Goal: Task Accomplishment & Management: Complete application form

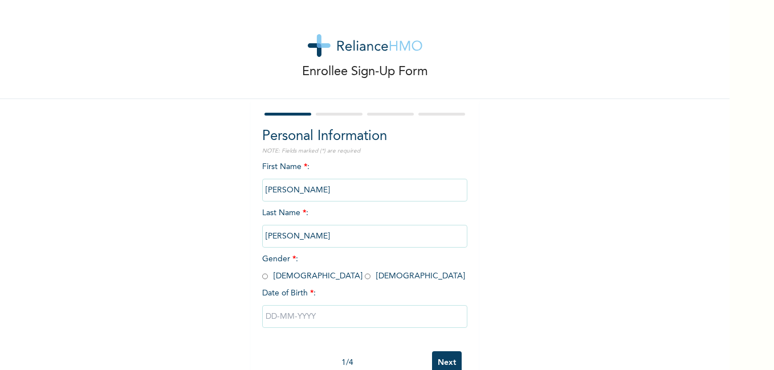
click at [365, 279] on input "radio" at bounding box center [368, 276] width 6 height 11
radio input "true"
click at [302, 320] on input "text" at bounding box center [364, 316] width 205 height 23
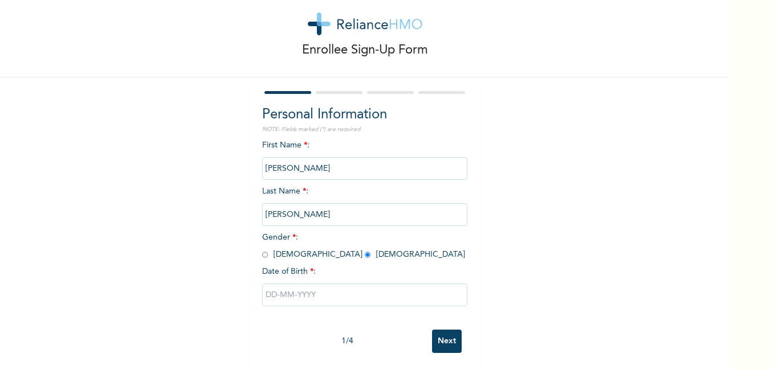
select select "7"
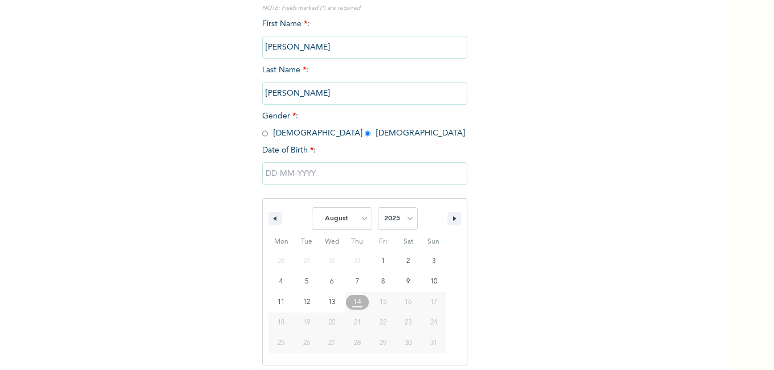
scroll to position [148, 0]
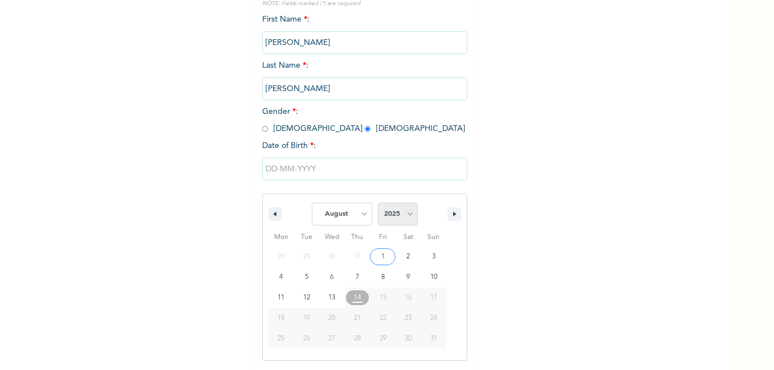
click at [406, 217] on select "2025 2024 2023 2022 2021 2020 2019 2018 2017 2016 2015 2014 2013 2012 2011 2010…" at bounding box center [398, 214] width 40 height 23
select select "1986"
click at [378, 203] on select "2025 2024 2023 2022 2021 2020 2019 2018 2017 2016 2015 2014 2013 2012 2011 2010…" at bounding box center [398, 214] width 40 height 23
type input "[DATE]"
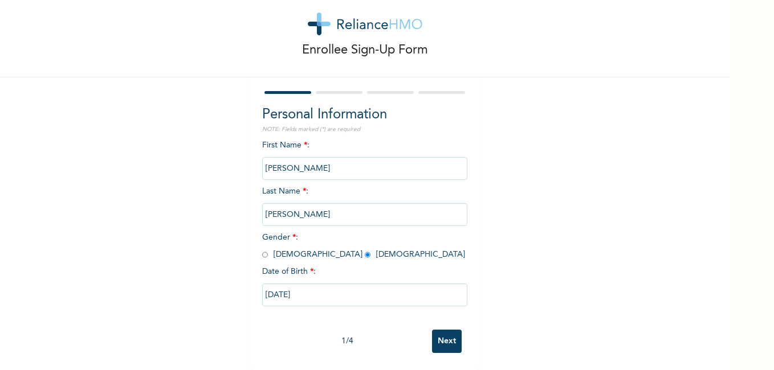
click at [443, 332] on input "Next" at bounding box center [447, 341] width 30 height 23
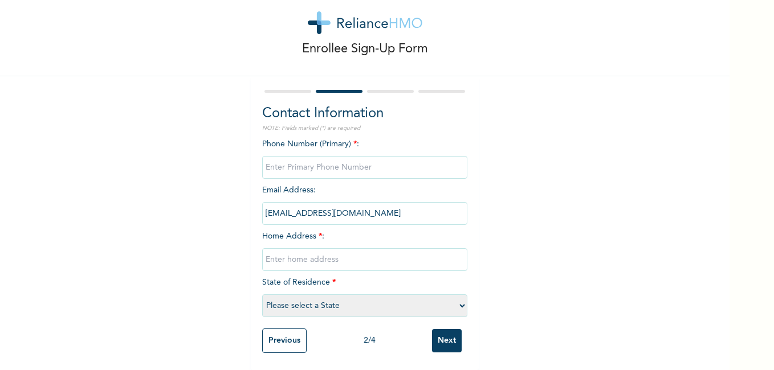
click at [388, 164] on input "phone" at bounding box center [364, 167] width 205 height 23
type input "08033586355"
click at [308, 253] on input "text" at bounding box center [364, 259] width 205 height 23
type input "[STREET_ADDRESS]"
click at [330, 300] on select "Please select a State [PERSON_NAME] (FCT) [PERSON_NAME] Ibom [GEOGRAPHIC_DATA] …" at bounding box center [364, 306] width 205 height 23
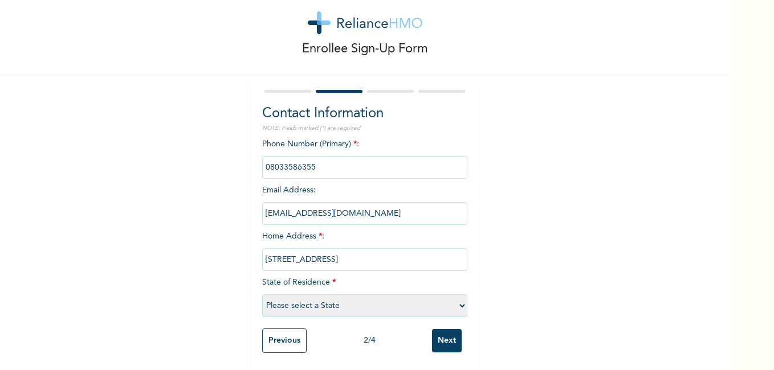
select select "25"
click at [262, 295] on select "Please select a State [PERSON_NAME] (FCT) [PERSON_NAME] Ibom [GEOGRAPHIC_DATA] …" at bounding box center [364, 306] width 205 height 23
click at [449, 336] on input "Next" at bounding box center [447, 340] width 30 height 23
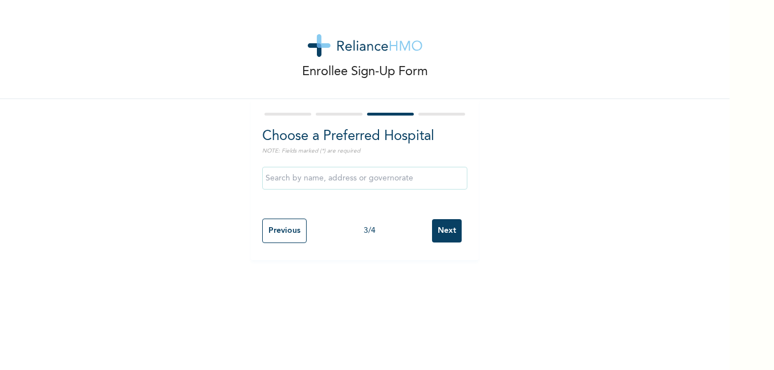
scroll to position [0, 0]
click at [330, 181] on input "text" at bounding box center [364, 178] width 205 height 23
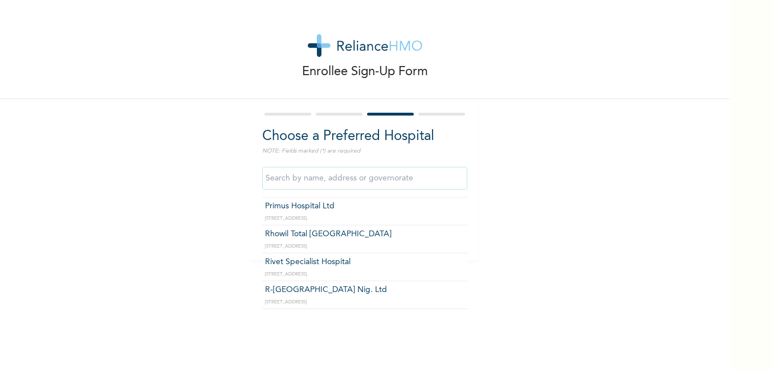
scroll to position [1094, 0]
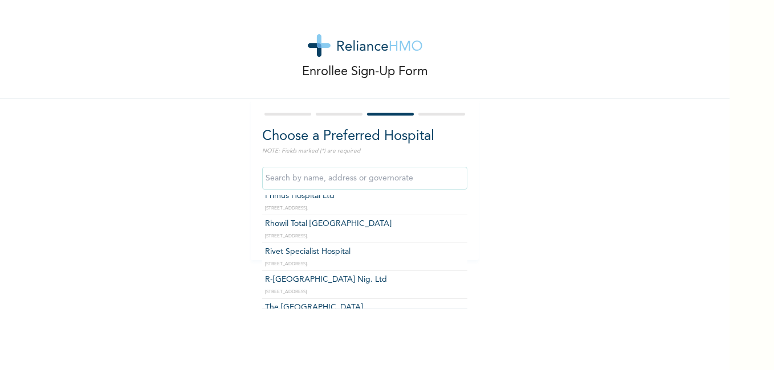
click at [354, 174] on input "text" at bounding box center [364, 178] width 205 height 23
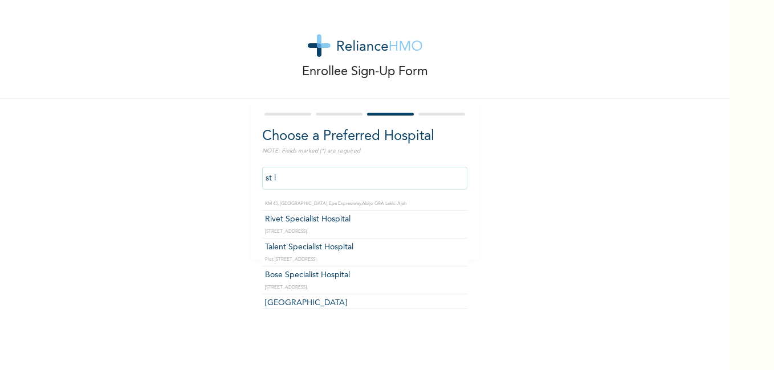
scroll to position [0, 0]
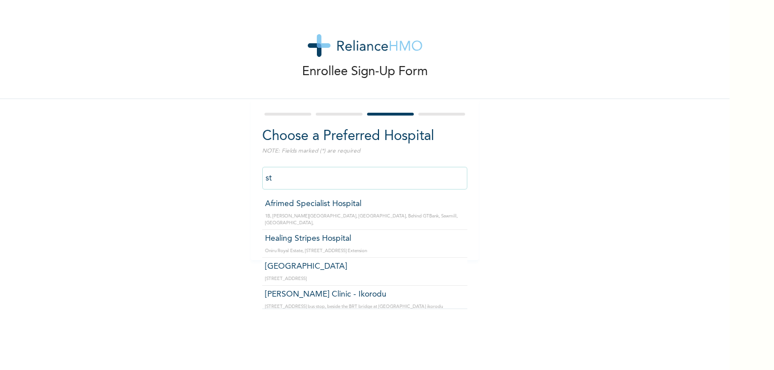
type input "s"
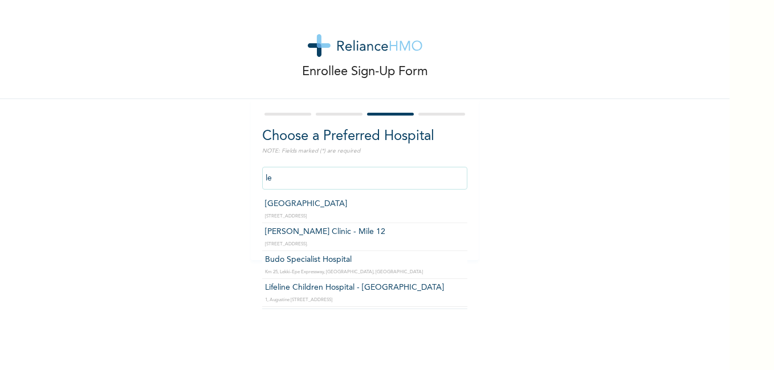
type input "l"
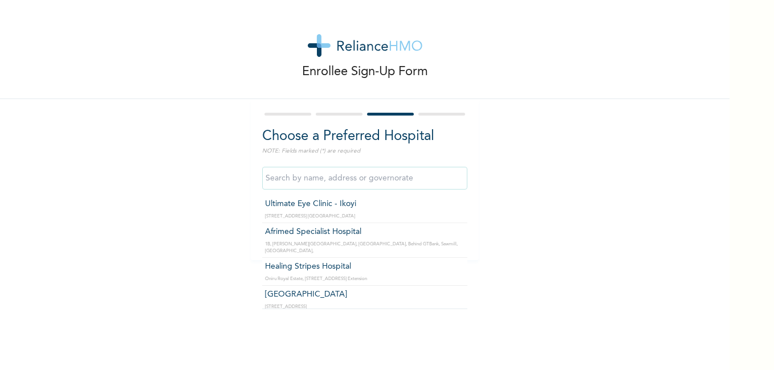
scroll to position [57, 0]
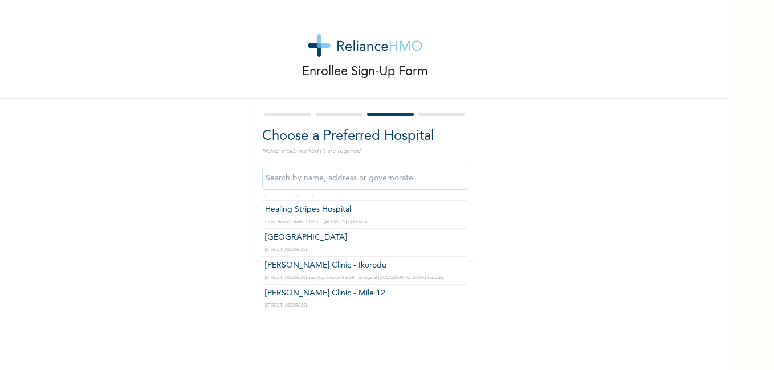
click at [395, 175] on input "text" at bounding box center [364, 178] width 205 height 23
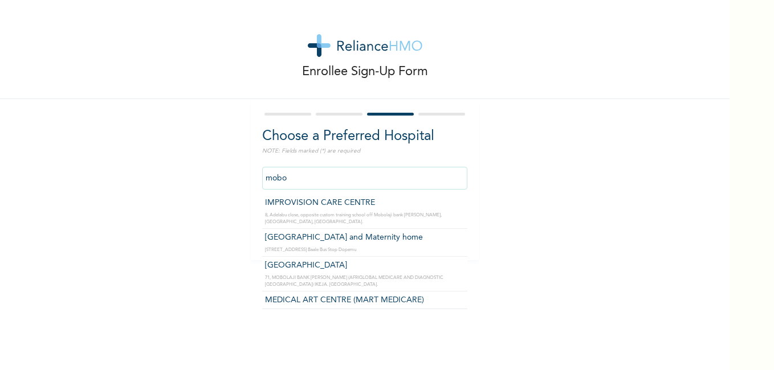
scroll to position [1, 0]
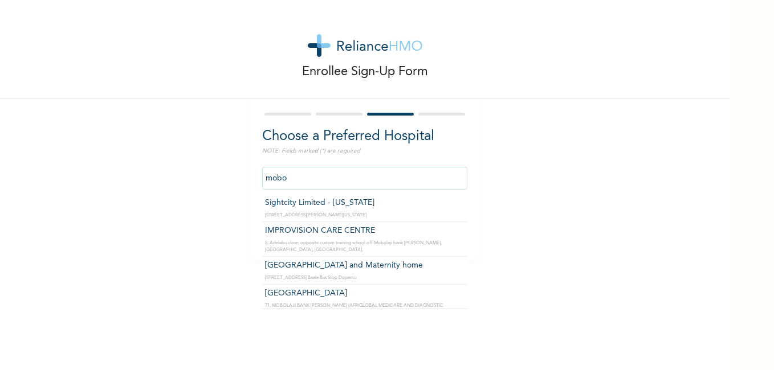
type input "[GEOGRAPHIC_DATA] and Maternity home"
click at [419, 179] on input "[GEOGRAPHIC_DATA] and Maternity home" at bounding box center [364, 178] width 205 height 23
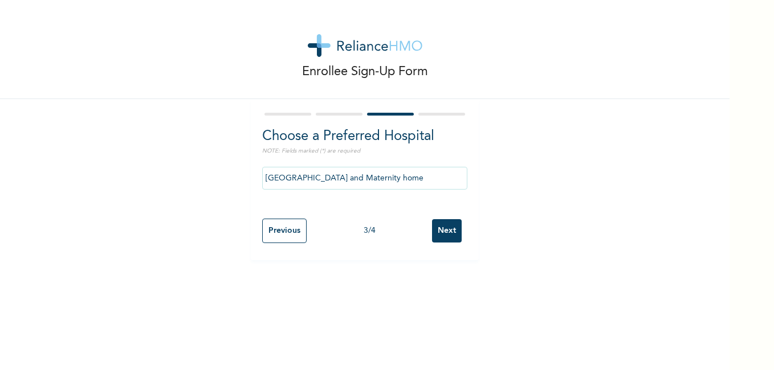
click at [458, 239] on div "Previous 3 / 4 Next" at bounding box center [364, 231] width 205 height 36
click at [440, 237] on input "Next" at bounding box center [447, 230] width 30 height 23
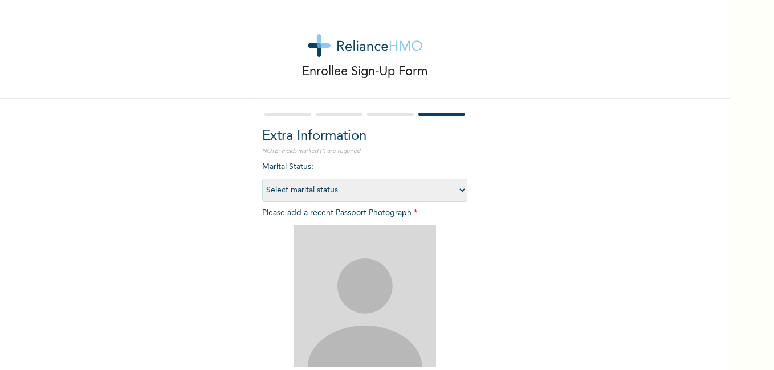
click at [445, 194] on select "Select marital status [DEMOGRAPHIC_DATA] Married [DEMOGRAPHIC_DATA] Widow/[DEMO…" at bounding box center [364, 190] width 205 height 23
select select "2"
click at [262, 179] on select "Select marital status [DEMOGRAPHIC_DATA] Married [DEMOGRAPHIC_DATA] Widow/[DEMO…" at bounding box center [364, 190] width 205 height 23
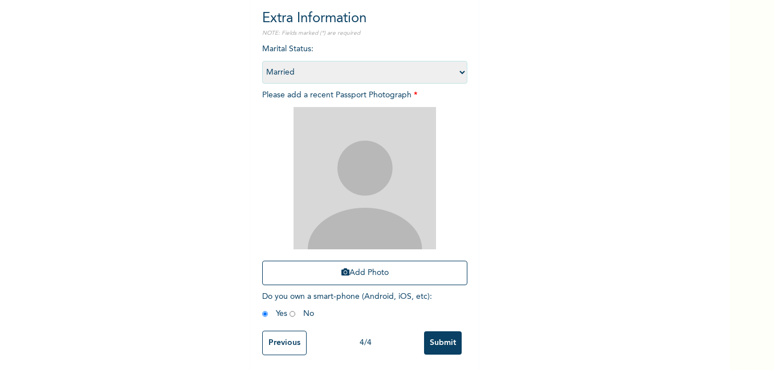
scroll to position [129, 0]
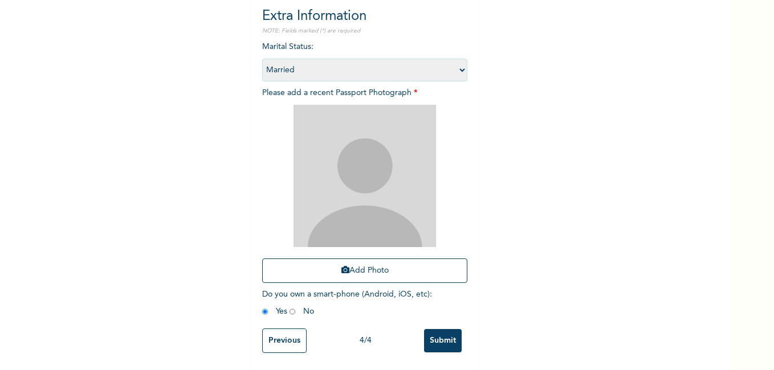
click at [435, 332] on input "Submit" at bounding box center [443, 340] width 38 height 23
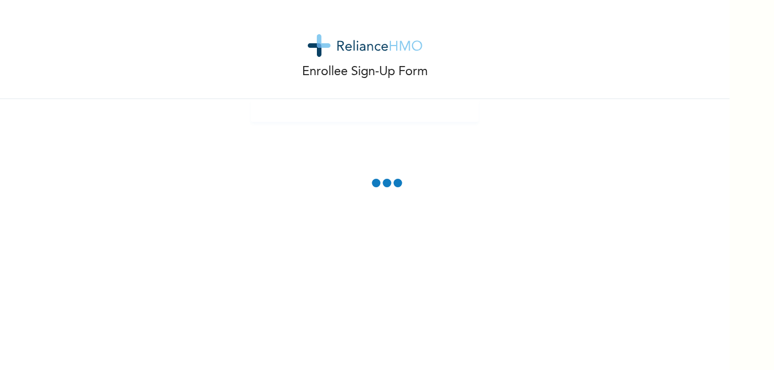
scroll to position [0, 0]
